Goal: Task Accomplishment & Management: Use online tool/utility

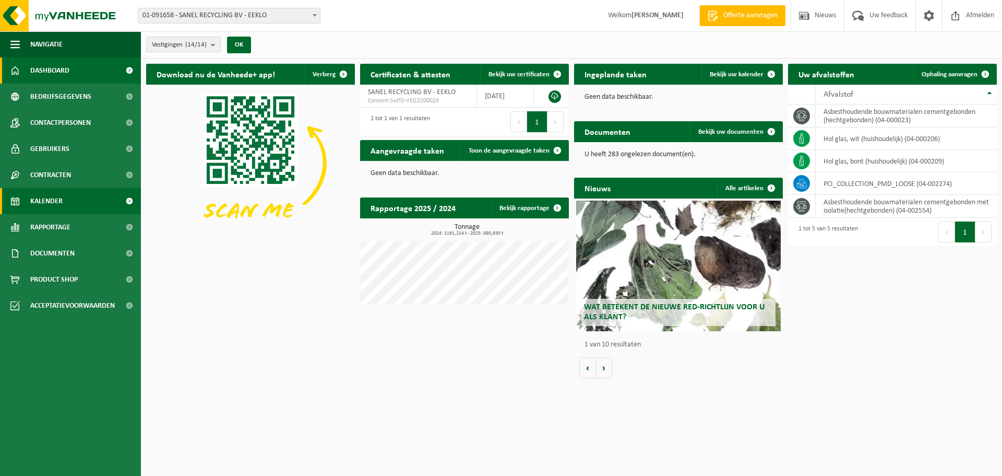
click at [65, 205] on link "Kalender" at bounding box center [70, 201] width 141 height 26
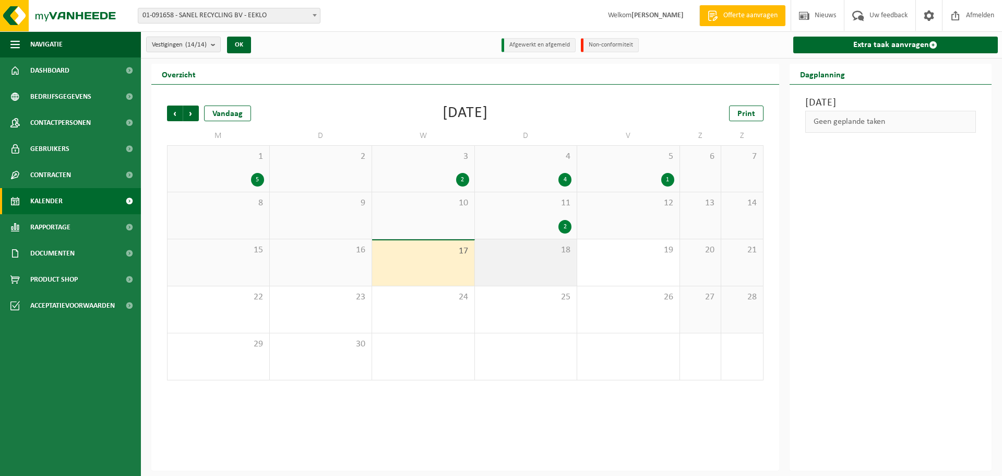
click at [509, 260] on div "18" at bounding box center [526, 262] width 102 height 46
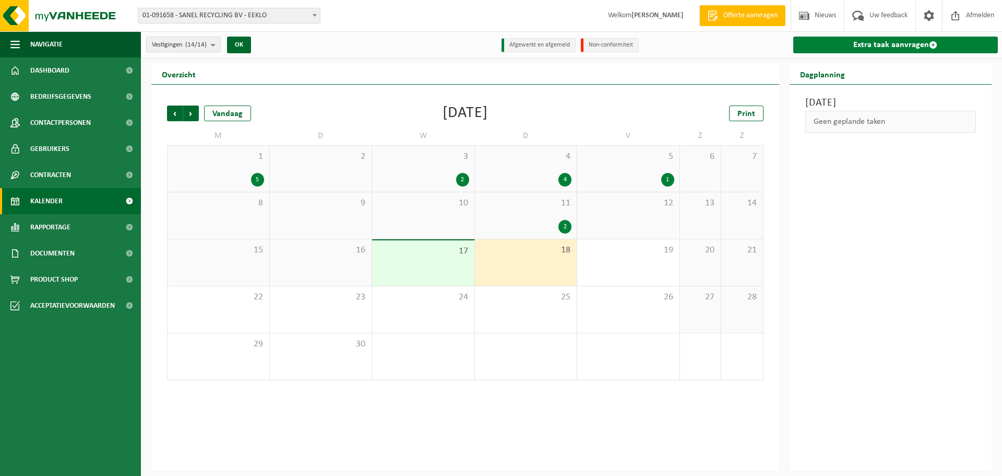
click at [901, 45] on link "Extra taak aanvragen" at bounding box center [895, 45] width 205 height 17
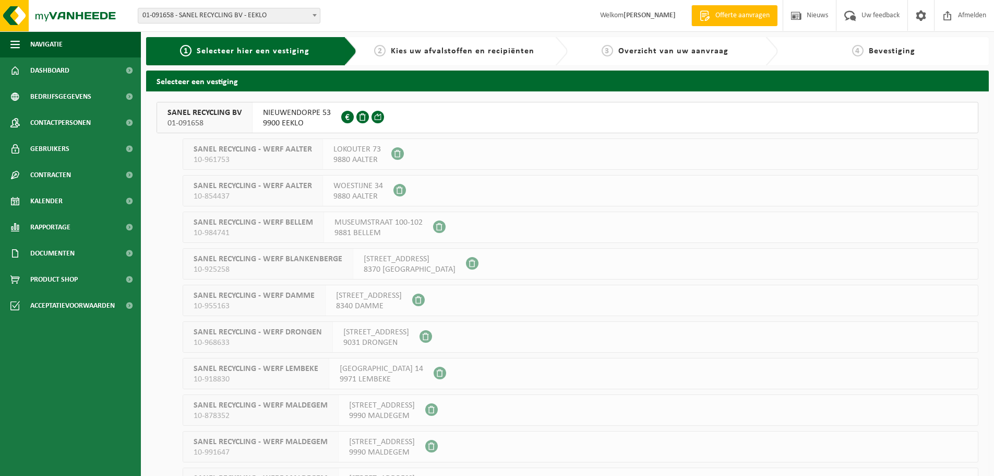
click at [177, 118] on span "01-091658" at bounding box center [205, 123] width 74 height 10
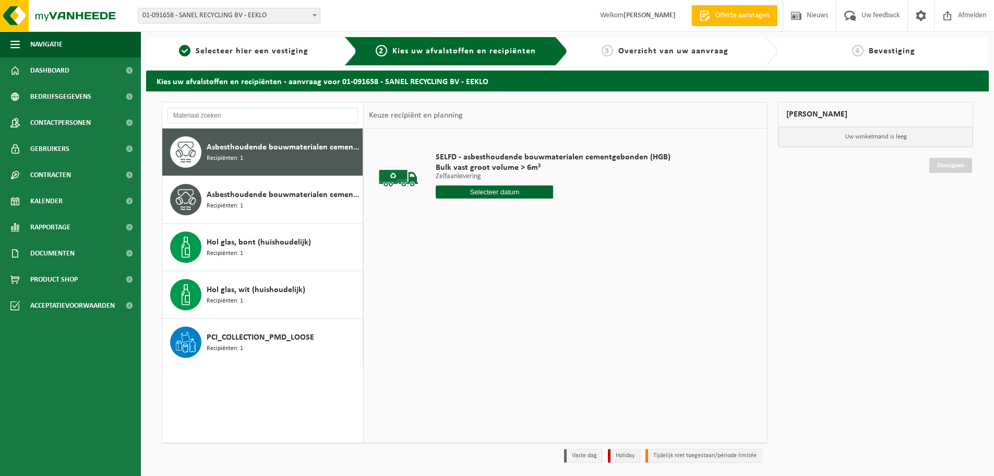
click at [212, 152] on span "Asbesthoudende bouwmaterialen cementgebonden (hechtgebonden)" at bounding box center [283, 147] width 153 height 13
click at [524, 195] on input "text" at bounding box center [494, 191] width 117 height 13
click at [502, 285] on div "18" at bounding box center [501, 284] width 18 height 17
type input "Van 2025-09-18"
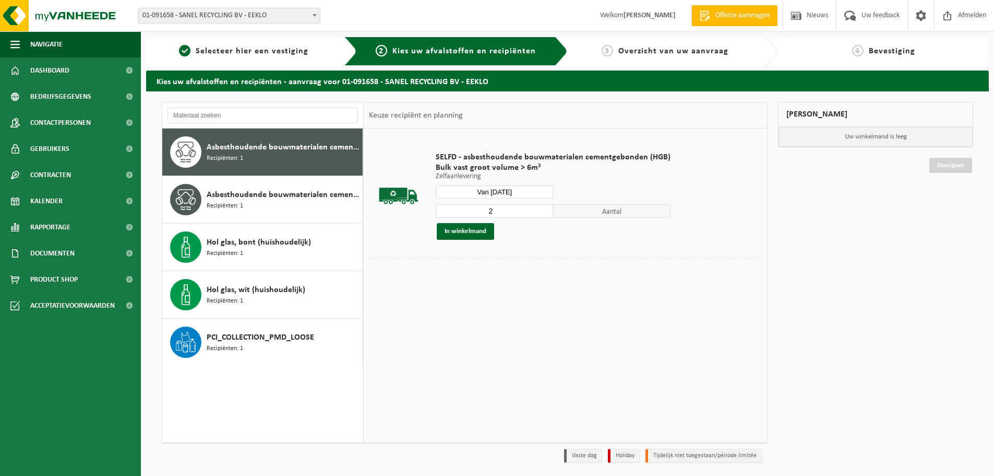
type input "2"
click at [542, 208] on input "2" at bounding box center [494, 211] width 117 height 14
click at [461, 229] on button "In winkelmand" at bounding box center [465, 231] width 57 height 17
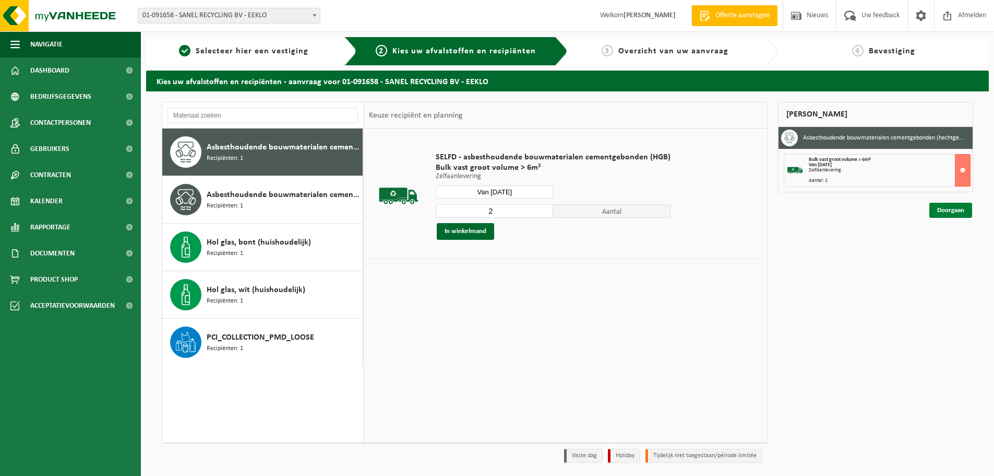
click at [956, 211] on link "Doorgaan" at bounding box center [951, 210] width 43 height 15
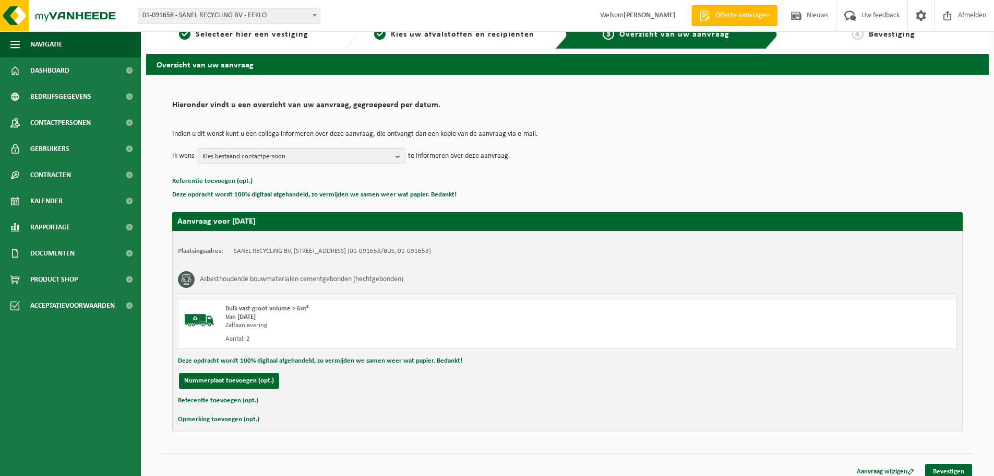
scroll to position [26, 0]
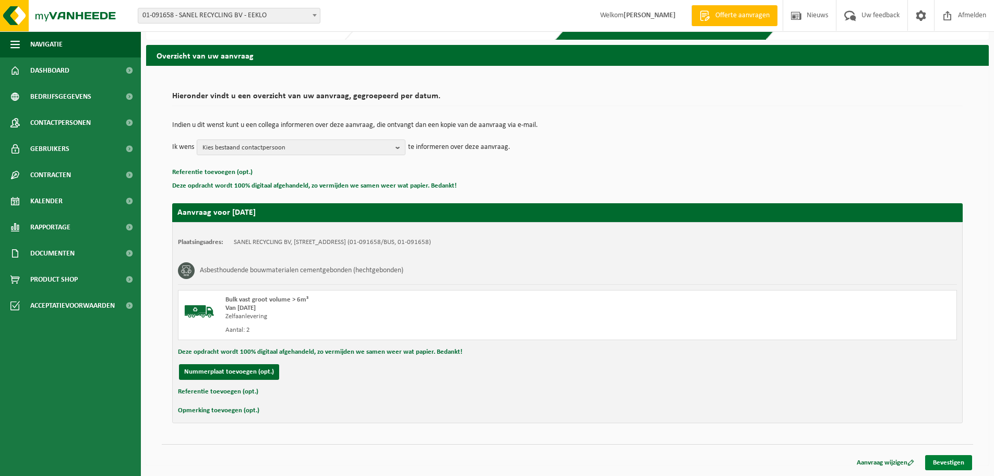
click at [950, 467] on link "Bevestigen" at bounding box center [948, 462] width 47 height 15
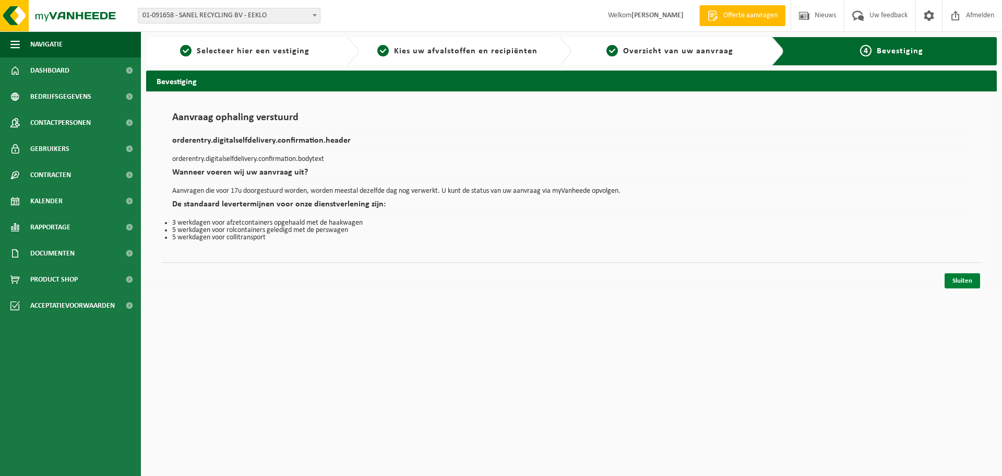
click at [963, 279] on link "Sluiten" at bounding box center [962, 280] width 35 height 15
